Goal: Transaction & Acquisition: Purchase product/service

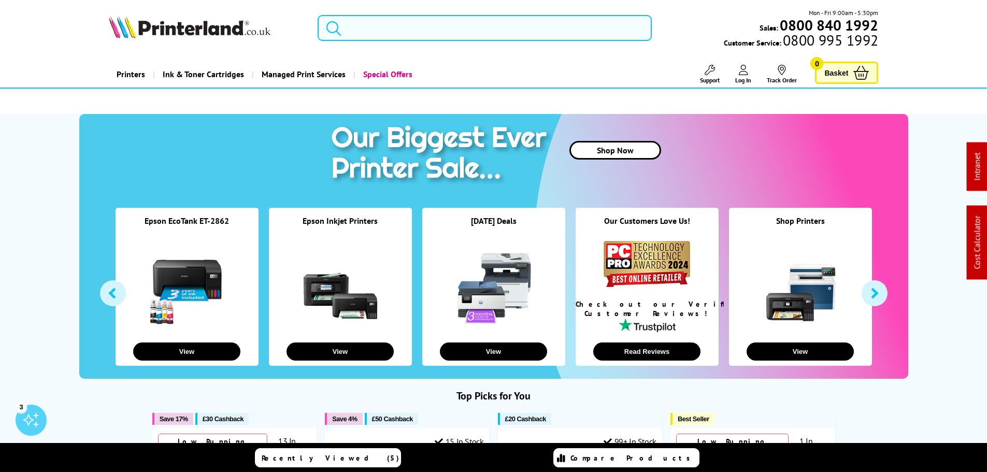
click at [364, 31] on input "search" at bounding box center [485, 28] width 334 height 26
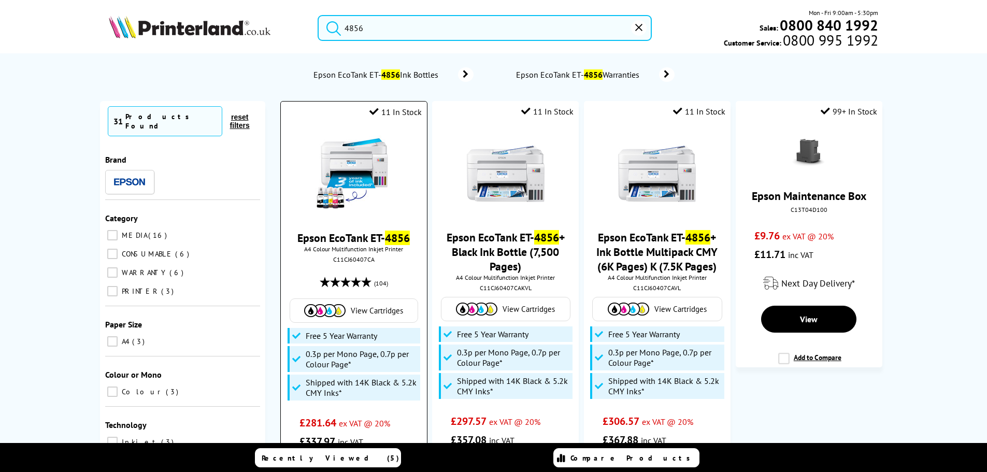
type input "4856"
click at [365, 147] on img at bounding box center [354, 174] width 78 height 78
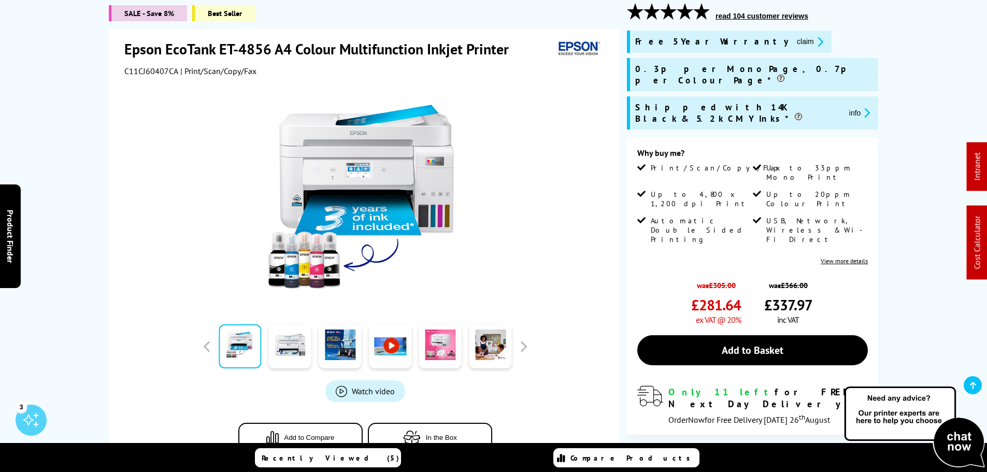
scroll to position [104, 0]
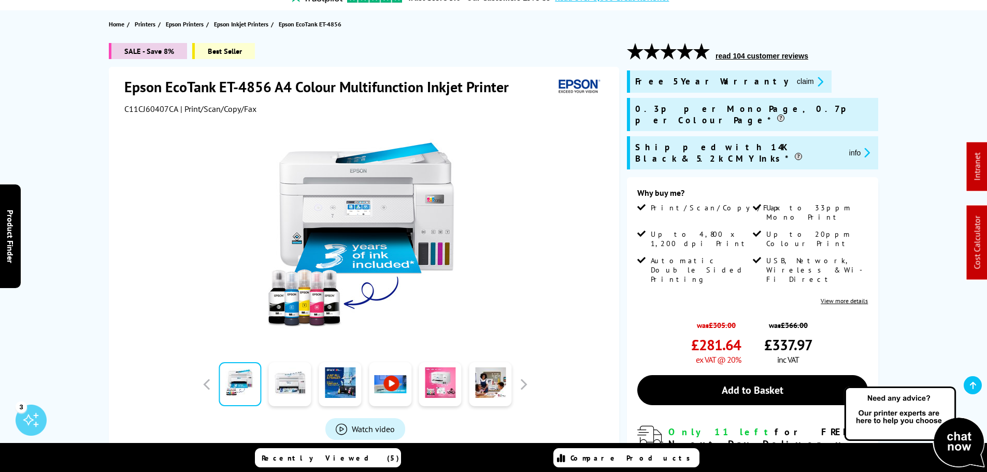
click at [794, 81] on button "claim" at bounding box center [810, 82] width 33 height 12
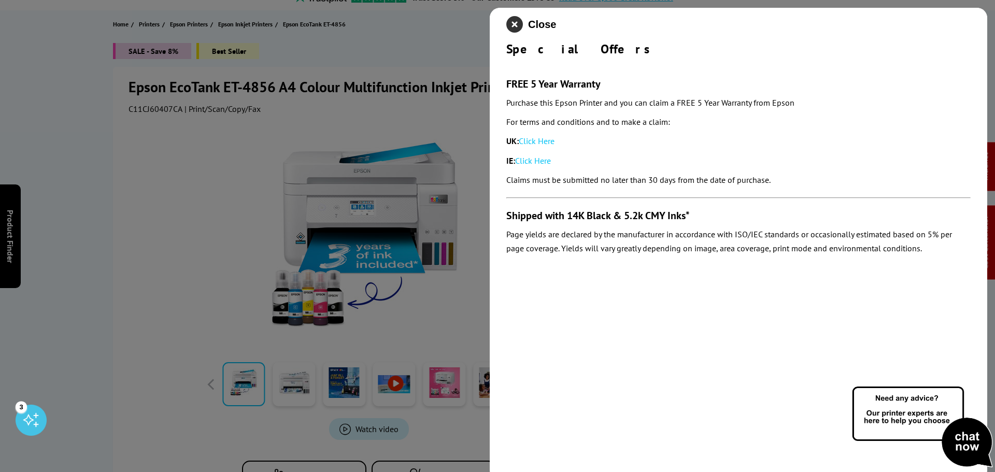
click at [512, 28] on icon "close modal" at bounding box center [514, 24] width 17 height 17
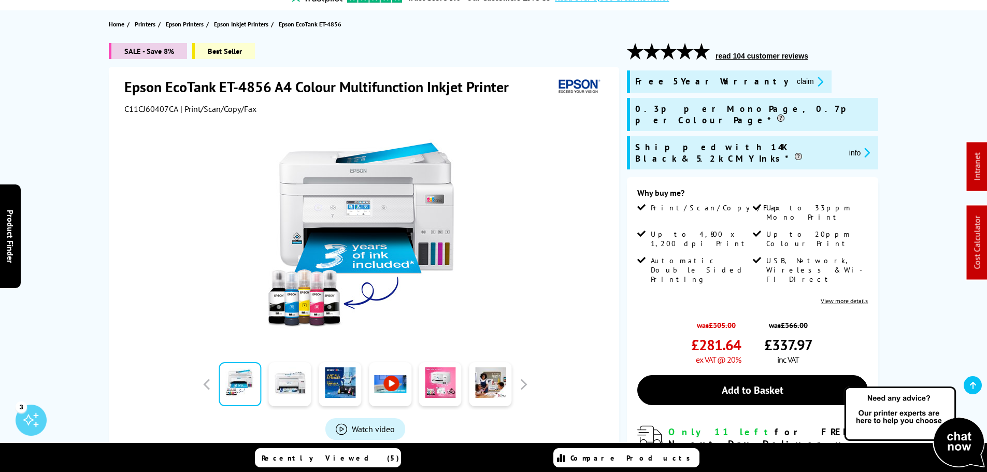
click at [794, 82] on button "claim" at bounding box center [810, 82] width 33 height 12
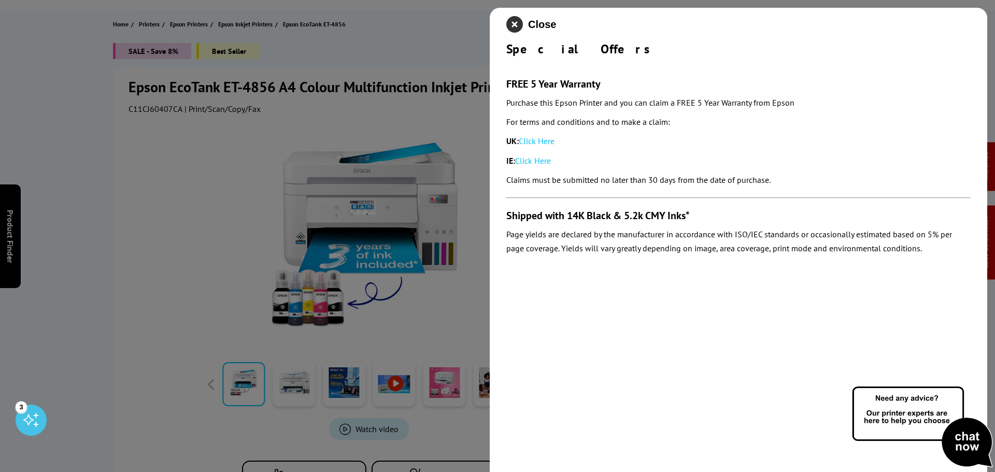
click at [517, 23] on icon "close modal" at bounding box center [514, 24] width 17 height 17
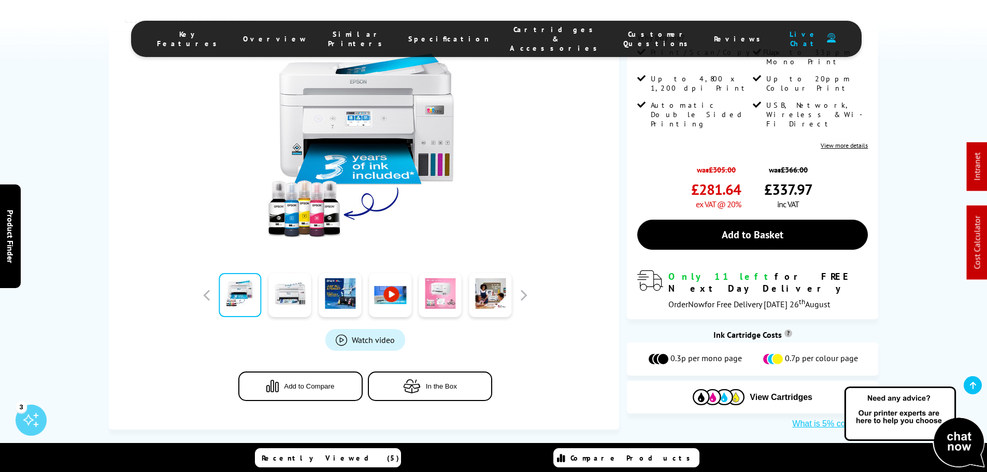
scroll to position [0, 0]
